Goal: Task Accomplishment & Management: Complete application form

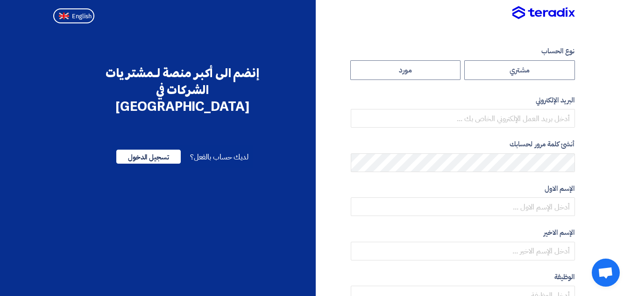
radio input "true"
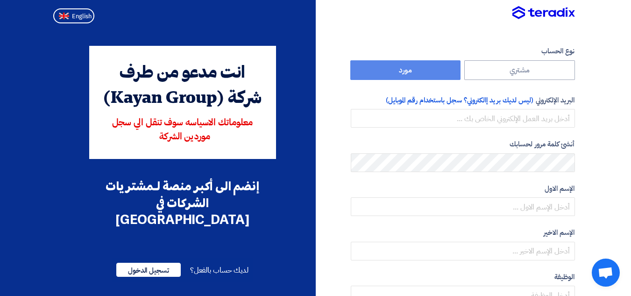
click at [420, 68] on label "مورد" at bounding box center [406, 70] width 111 height 20
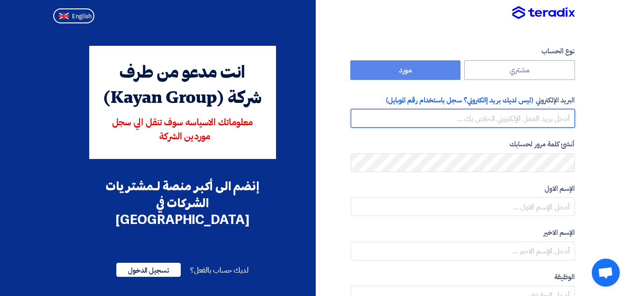
click at [501, 118] on input "email" at bounding box center [463, 118] width 224 height 19
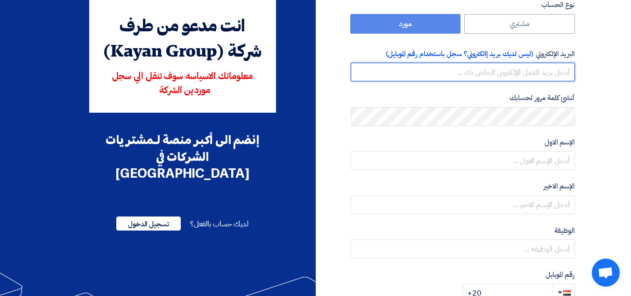
scroll to position [47, 0]
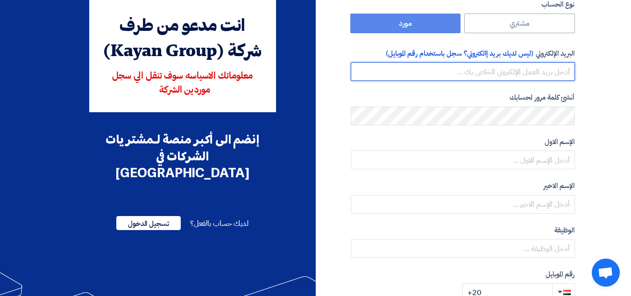
paste input "maqsoud133@gmail.com"
type input "maqsoud133@gmail.com"
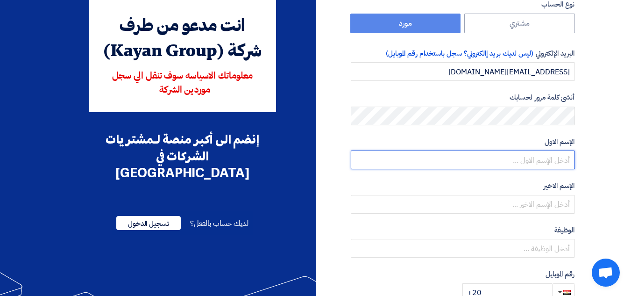
click at [512, 154] on input "text" at bounding box center [463, 160] width 224 height 19
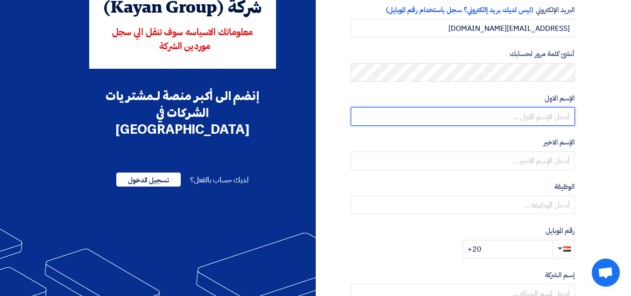
scroll to position [93, 0]
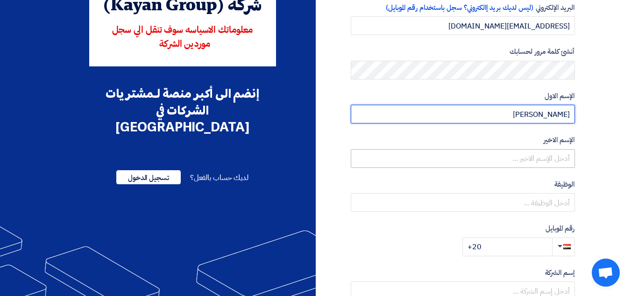
type input "ahmed"
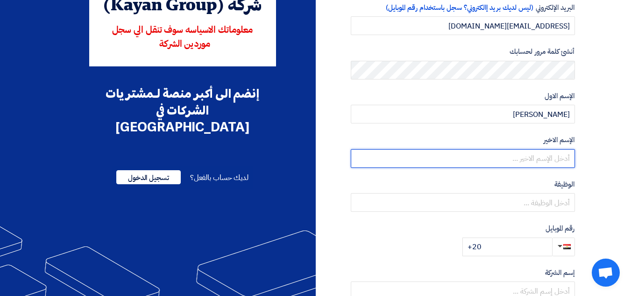
click at [517, 153] on input "text" at bounding box center [463, 158] width 224 height 19
paste input "Abdelmaqsoud"
type input "Abdelmaqsoud"
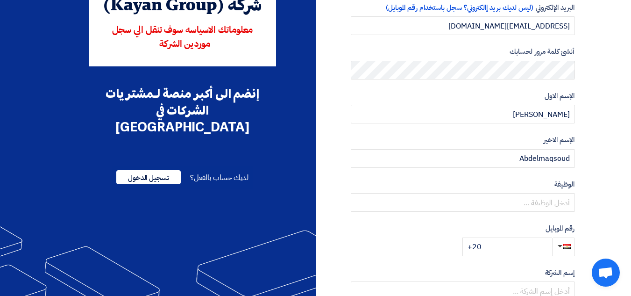
drag, startPoint x: 533, startPoint y: 163, endPoint x: 616, endPoint y: 150, distance: 83.8
click at [616, 150] on section "نوع الحساب مشتري مورد البريد الإلكتروني (ليس لديك بريد إالكتروني؟ سجل باستخدام …" at bounding box center [315, 178] width 631 height 486
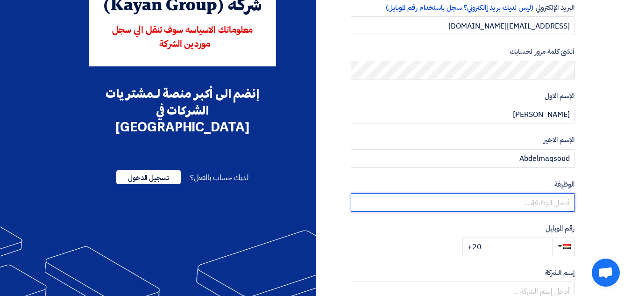
click at [531, 198] on input "text" at bounding box center [463, 202] width 224 height 19
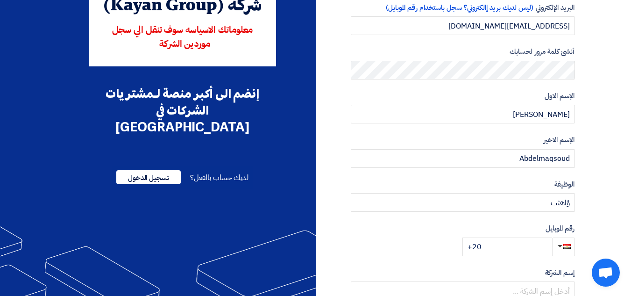
click at [458, 137] on label "الإسم الاخير" at bounding box center [463, 140] width 224 height 11
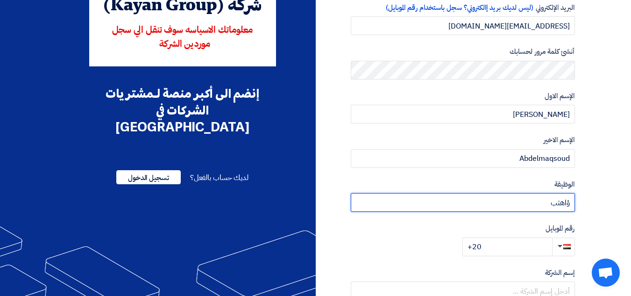
click at [515, 201] on input "ؤاهثب" at bounding box center [463, 202] width 224 height 19
type input "ؤ"
paste input "chief Executive Officer"
click at [516, 204] on input "chief Executive Officer" at bounding box center [463, 202] width 224 height 19
click at [512, 204] on input "chief Executive Officer" at bounding box center [463, 202] width 224 height 19
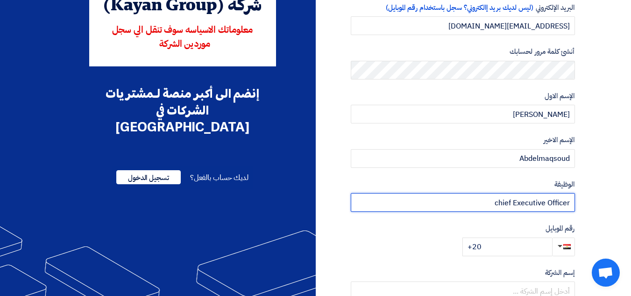
click at [497, 201] on input "chief Executive Officer" at bounding box center [463, 202] width 224 height 19
type input "Chief Executive Officer"
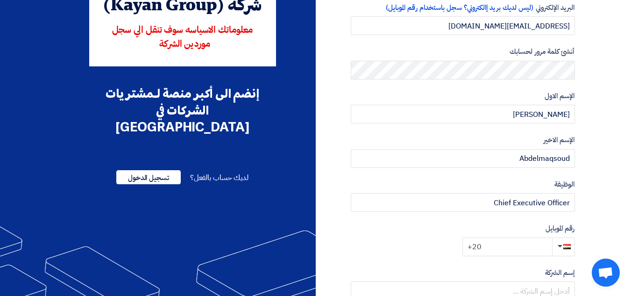
click at [506, 247] on input "+20" at bounding box center [508, 246] width 90 height 19
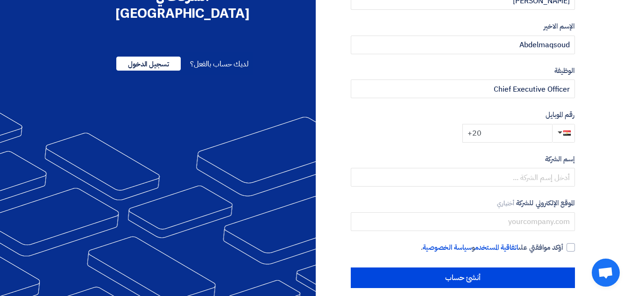
scroll to position [217, 0]
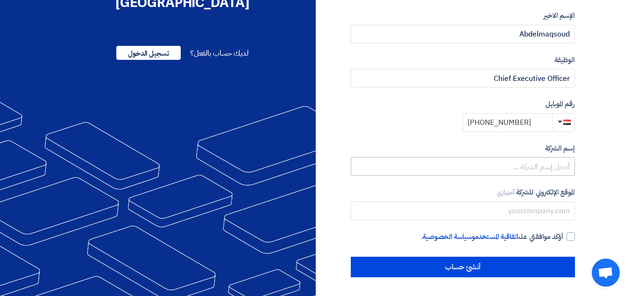
type input "+20 1112228290"
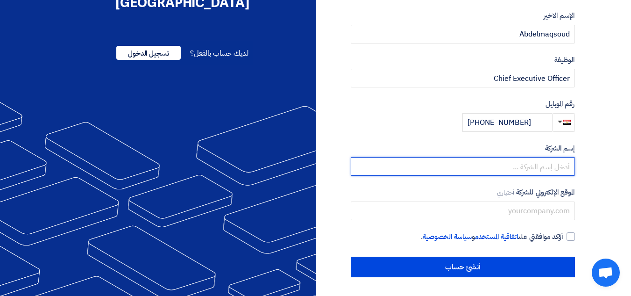
click at [530, 163] on input "text" at bounding box center [463, 166] width 224 height 19
type input "ث"
type input "Elmaqsoud generators"
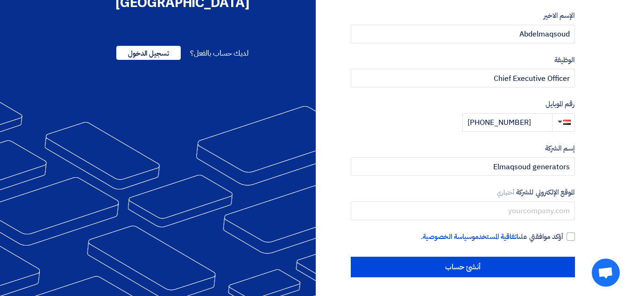
drag, startPoint x: 510, startPoint y: 168, endPoint x: 437, endPoint y: 146, distance: 76.9
click at [437, 146] on label "إسم الشركة" at bounding box center [463, 148] width 224 height 11
click at [569, 237] on div at bounding box center [571, 236] width 8 height 8
click at [564, 237] on input "أؤكد موافقتي على اتفاقية المستخدم و سياسة الخصوصية ." at bounding box center [452, 240] width 224 height 19
checkbox input "true"
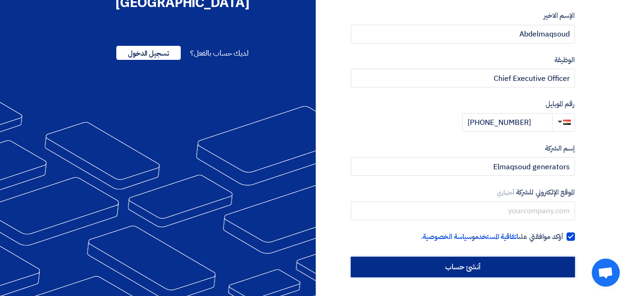
click at [428, 260] on input "أنشئ حساب" at bounding box center [463, 267] width 224 height 21
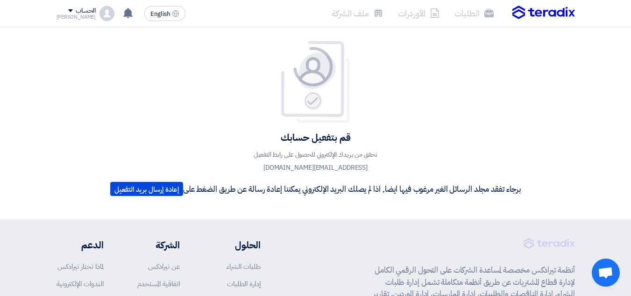
scroll to position [5, 0]
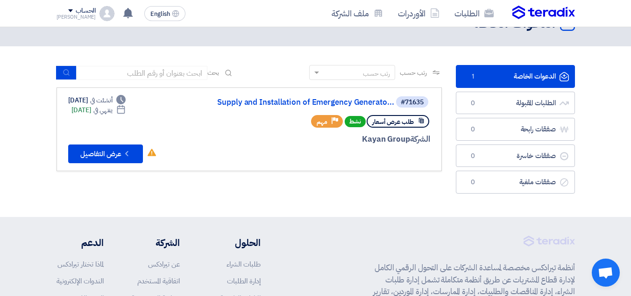
scroll to position [29, 0]
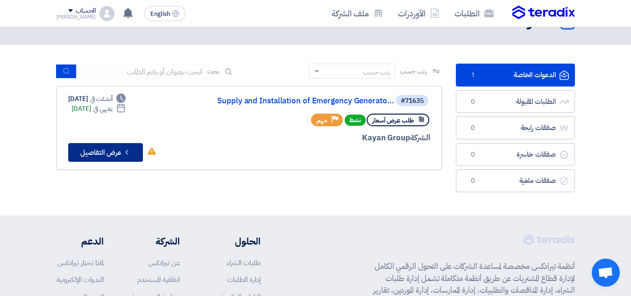
click at [109, 148] on button "Check details عرض التفاصيل" at bounding box center [105, 152] width 75 height 19
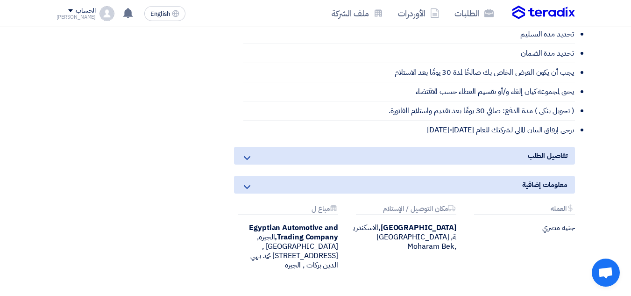
scroll to position [1185, 0]
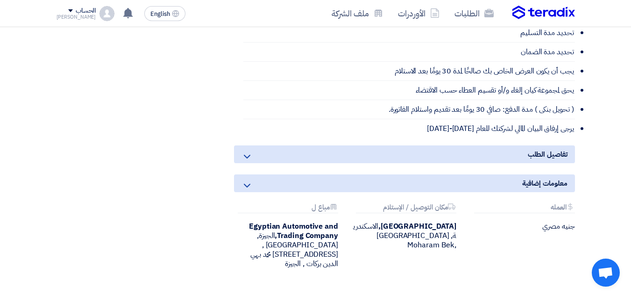
click at [442, 147] on div "تفاصيل الطلب" at bounding box center [404, 154] width 341 height 18
click at [246, 156] on icon at bounding box center [247, 156] width 11 height 11
click at [244, 181] on icon at bounding box center [247, 185] width 11 height 11
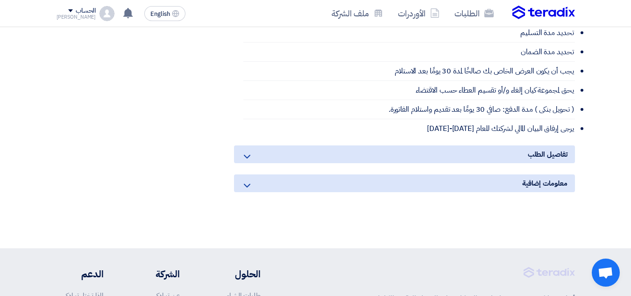
click at [244, 181] on icon at bounding box center [247, 185] width 11 height 11
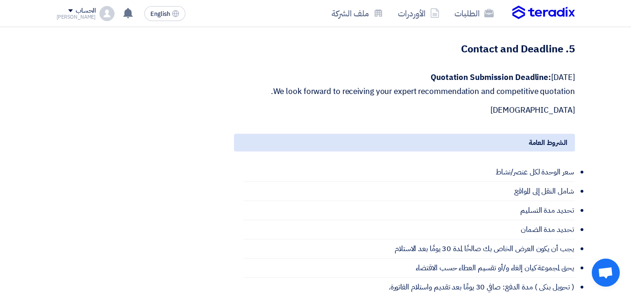
scroll to position [1008, 0]
